Goal: Task Accomplishment & Management: Manage account settings

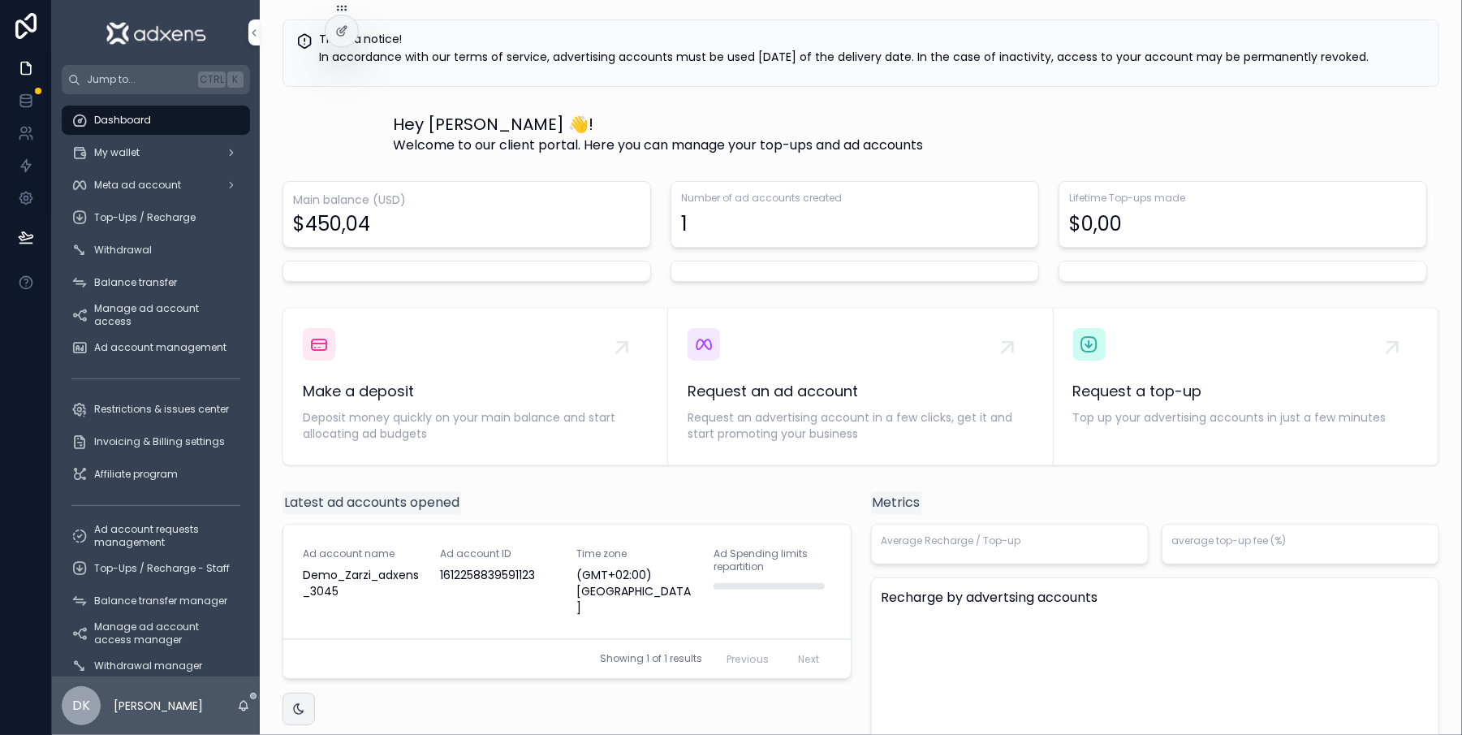
drag, startPoint x: 0, startPoint y: 0, endPoint x: 637, endPoint y: 101, distance: 644.5
drag, startPoint x: 637, startPoint y: 101, endPoint x: 656, endPoint y: 106, distance: 20.1
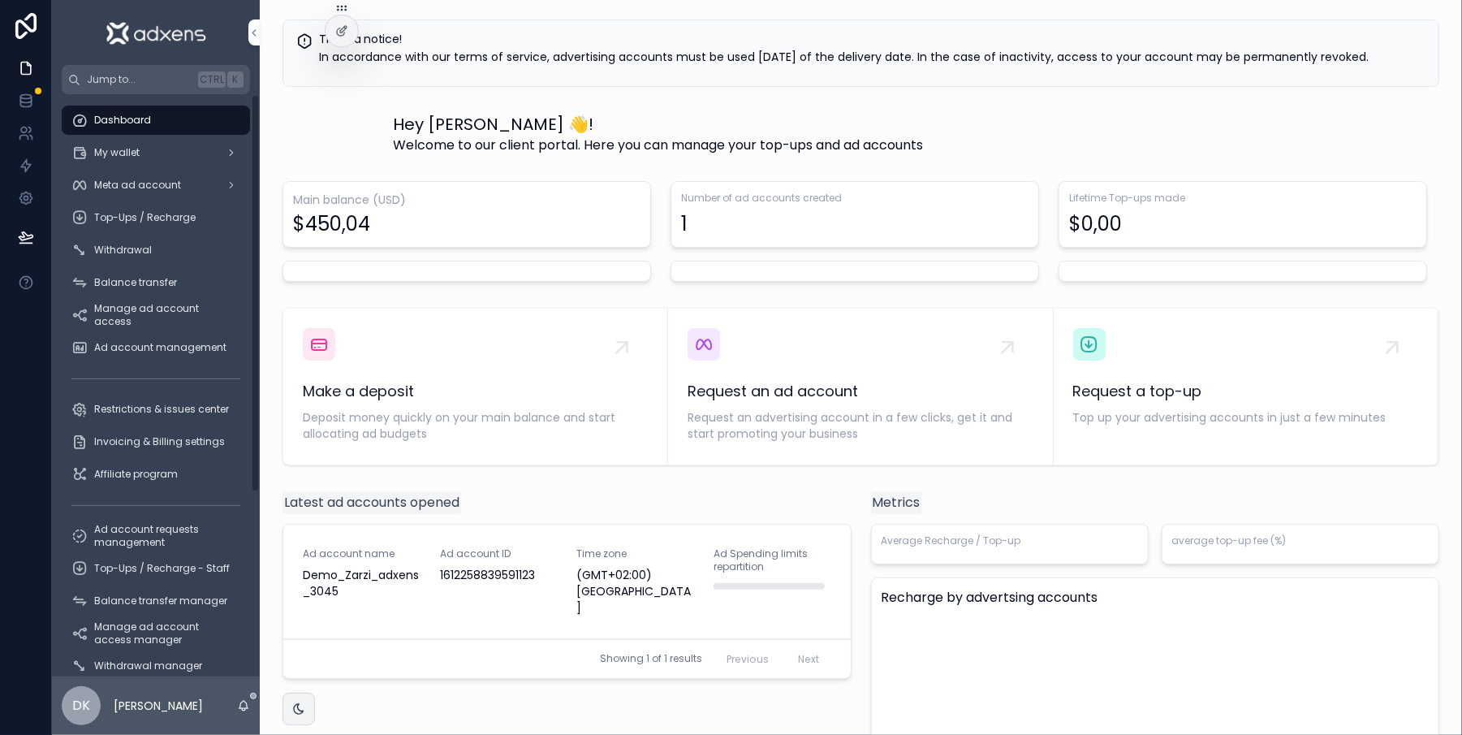
click at [440, 306] on div "Make a deposit Deposit money quickly on your main balance and start allocating …" at bounding box center [861, 386] width 1177 height 171
click at [495, 287] on div "Main balance (USD) $450,04" at bounding box center [467, 232] width 388 height 114
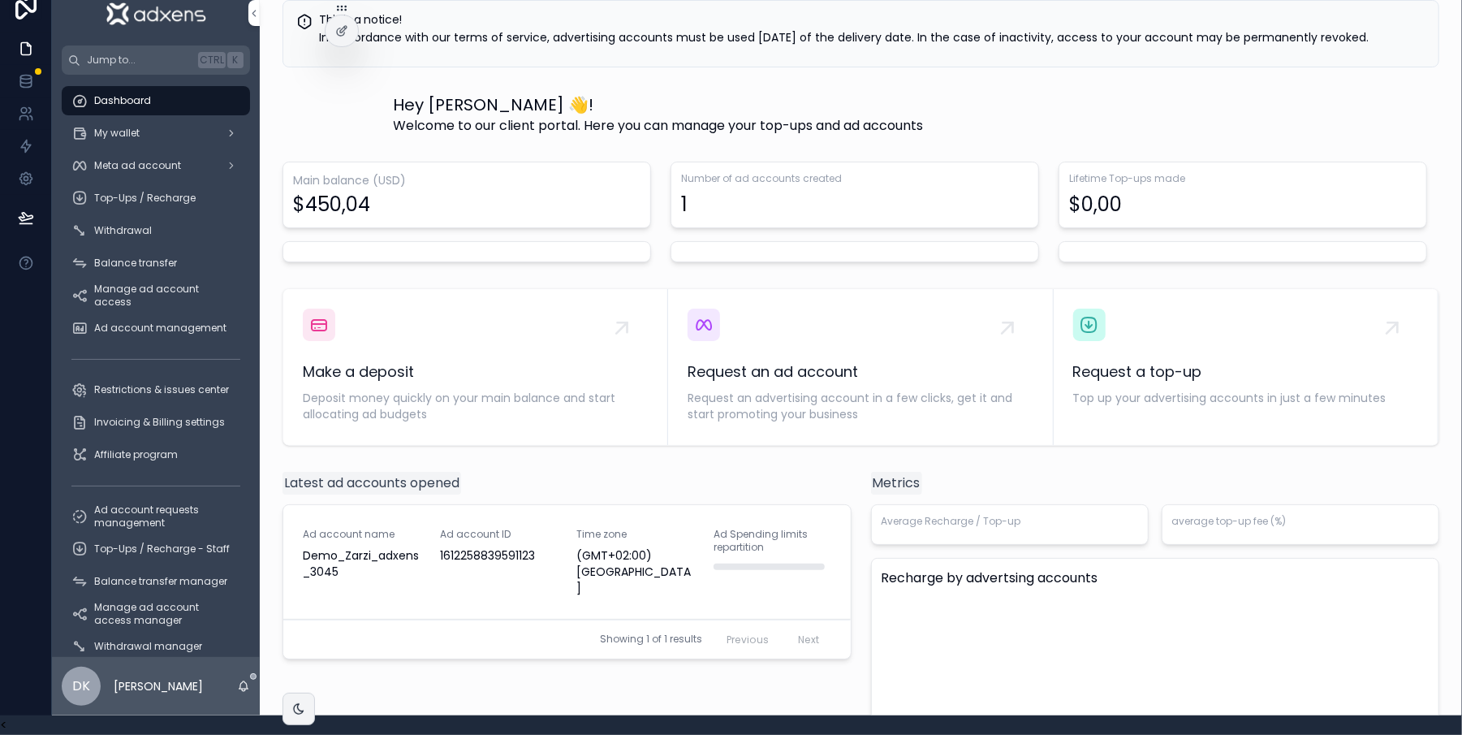
scroll to position [36, 16]
